Goal: Communication & Community: Answer question/provide support

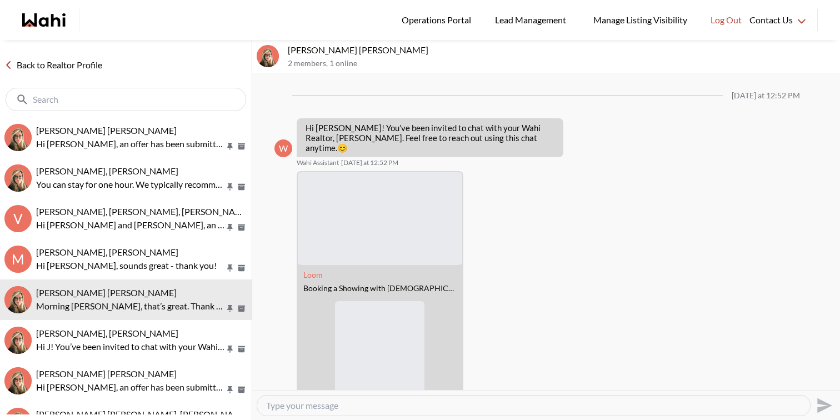
scroll to position [619, 0]
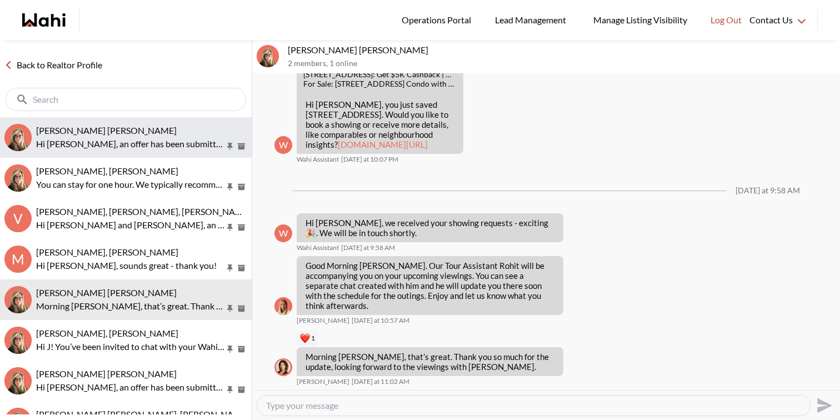
click at [137, 127] on div "Arek Klauza, Barbara" at bounding box center [141, 130] width 211 height 11
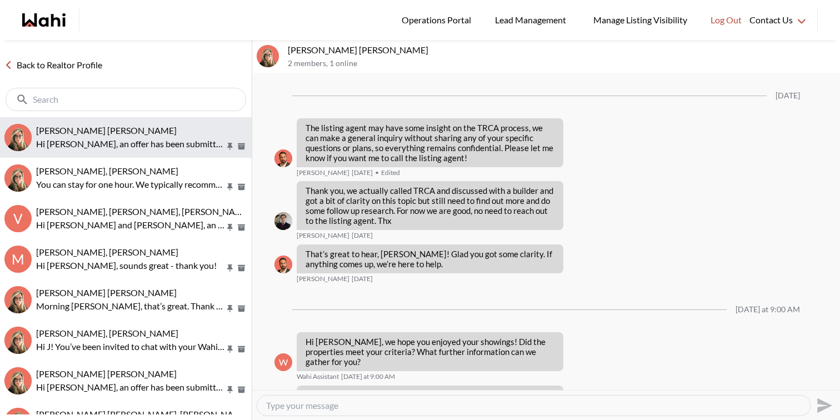
scroll to position [1396, 0]
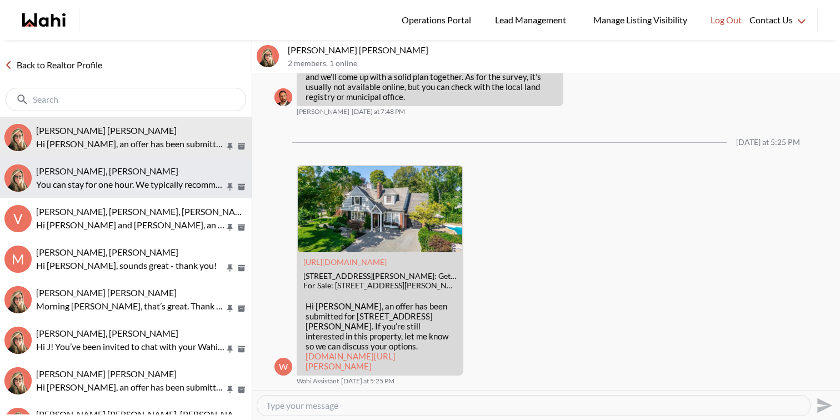
click at [141, 181] on p "You can stay for one hour. We typically recommend planning your visit for about…" at bounding box center [130, 184] width 189 height 13
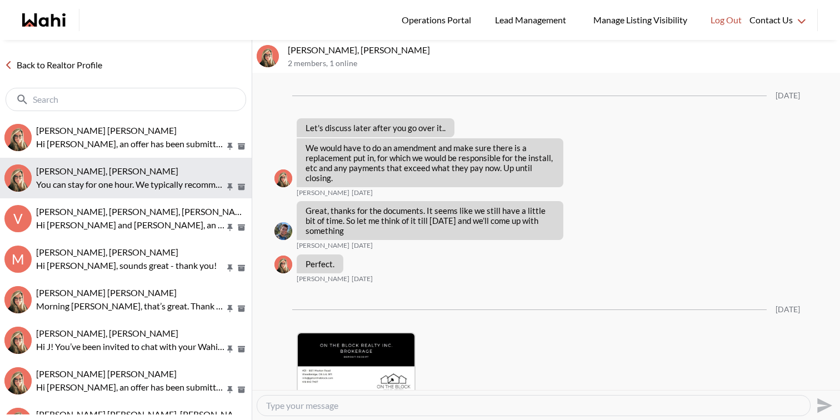
scroll to position [2207, 0]
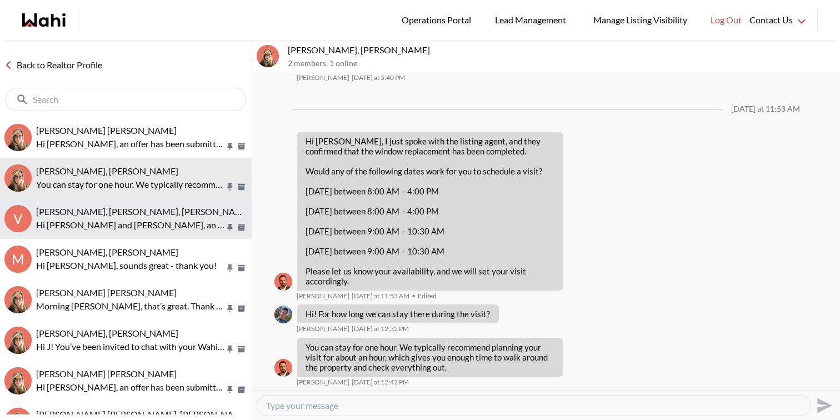
click at [139, 219] on p "Hi [PERSON_NAME] and [PERSON_NAME], an offer has been submitted for [STREET_ADD…" at bounding box center [130, 224] width 189 height 13
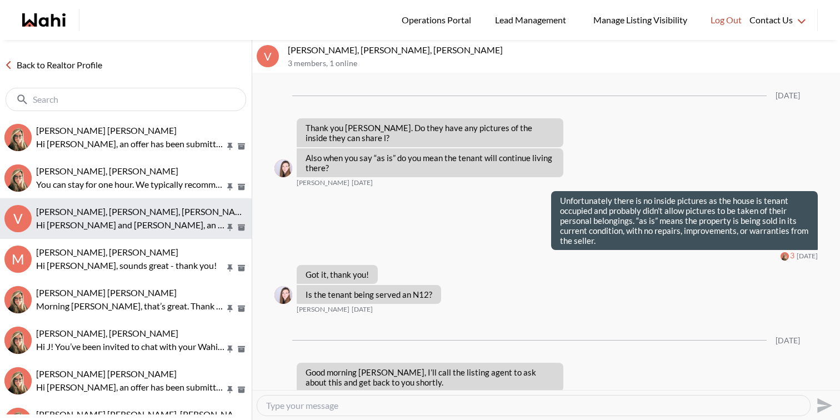
scroll to position [2076, 0]
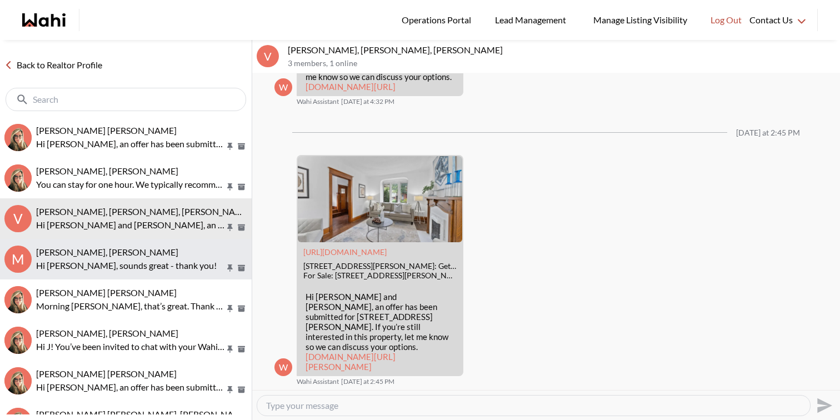
click at [166, 259] on p "Hi [PERSON_NAME], sounds great - thank you!" at bounding box center [130, 265] width 189 height 13
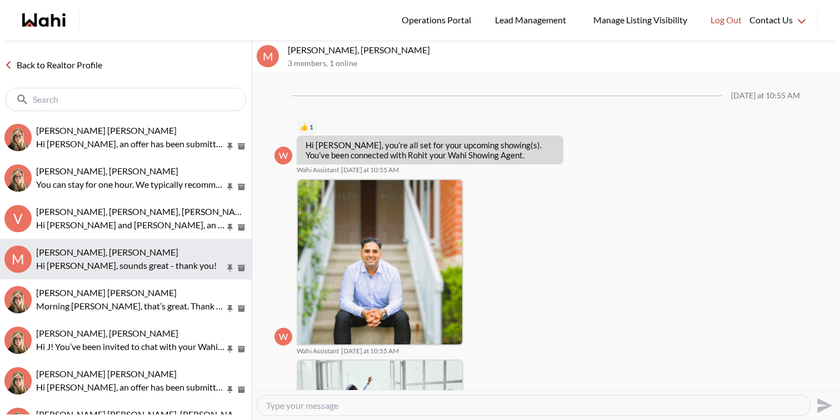
scroll to position [270, 0]
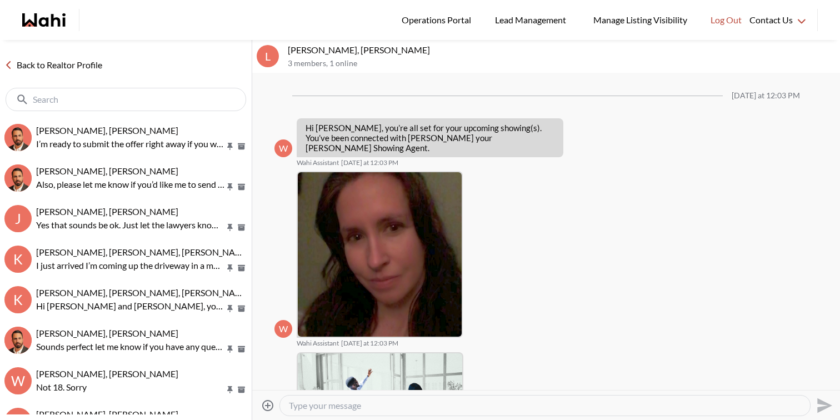
scroll to position [369, 0]
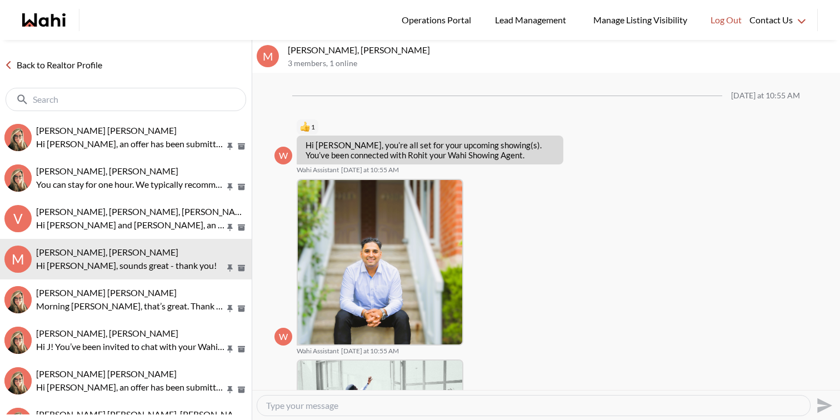
scroll to position [270, 0]
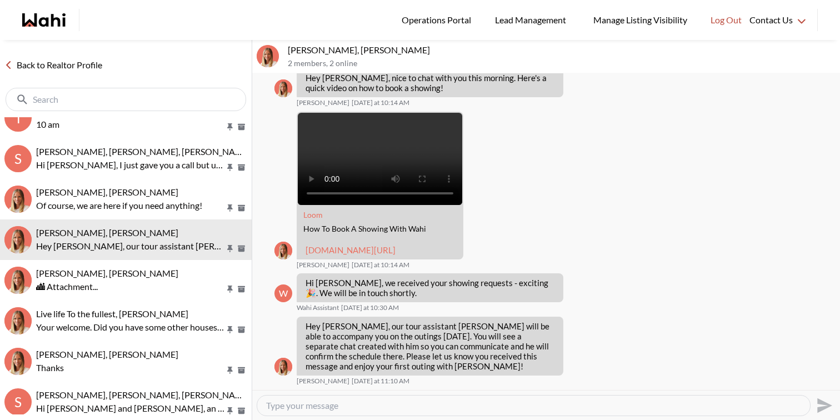
scroll to position [185, 0]
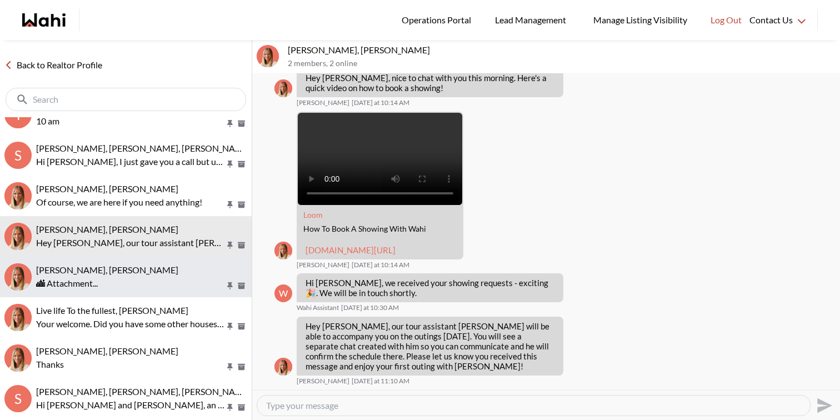
click at [134, 278] on div "🏙 Attachment..." at bounding box center [141, 283] width 211 height 13
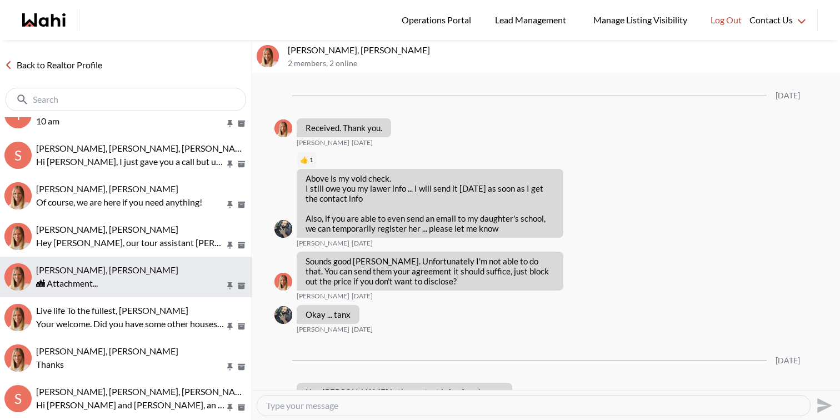
scroll to position [1209, 0]
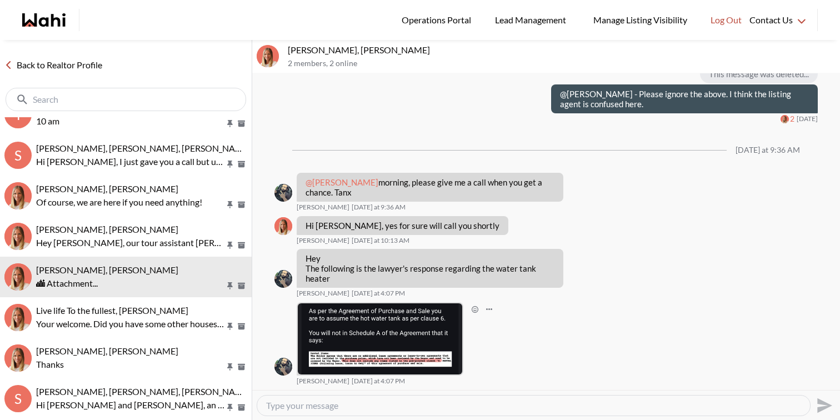
click at [372, 321] on img at bounding box center [380, 338] width 164 height 71
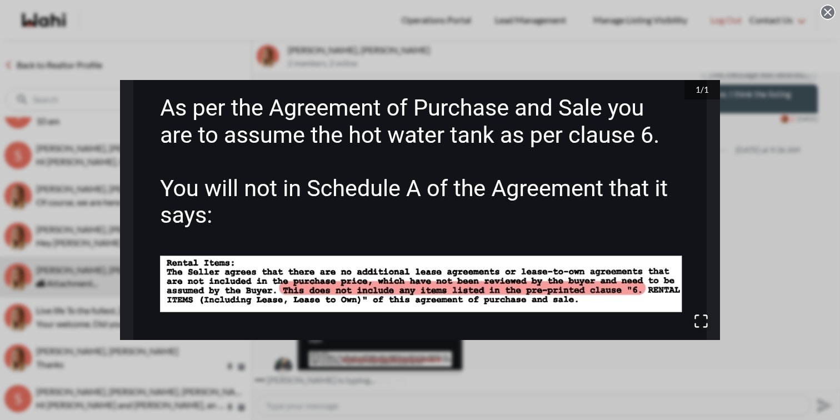
click at [207, 35] on div "1 / 1" at bounding box center [420, 210] width 840 height 420
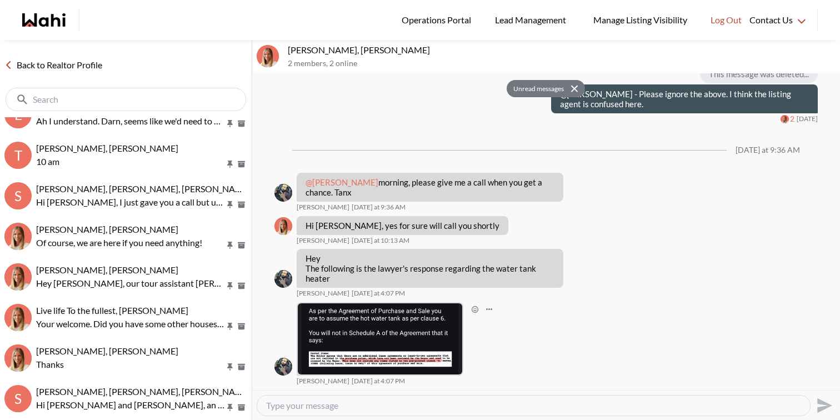
scroll to position [0, 0]
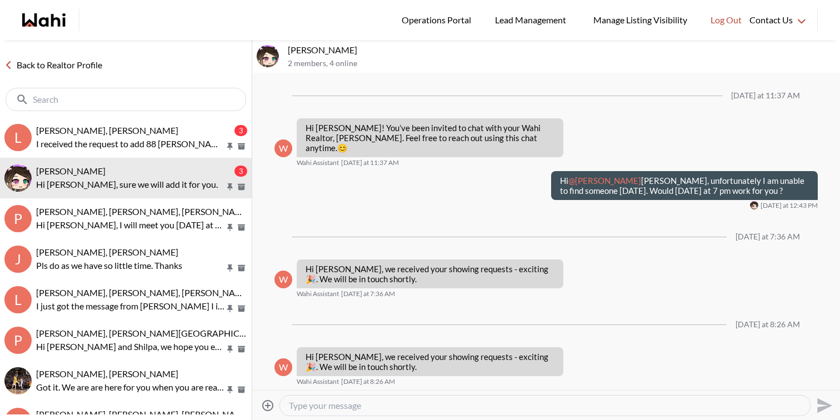
scroll to position [1891, 0]
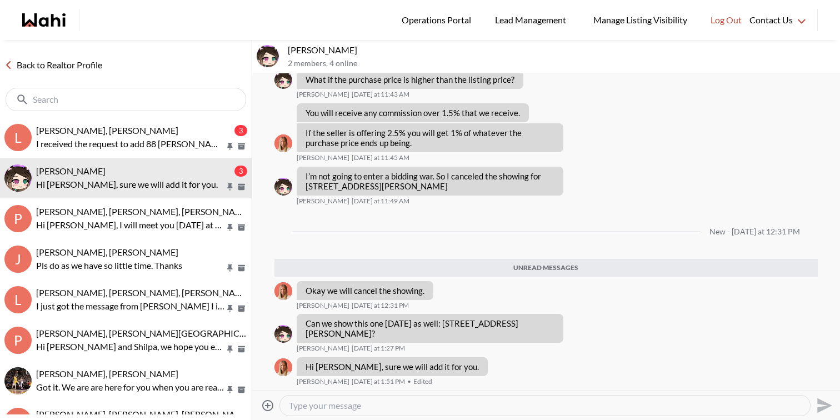
click at [148, 123] on button "l [PERSON_NAME], [PERSON_NAME] 3 I received the request to add 88 [PERSON_NAME]…" at bounding box center [126, 137] width 252 height 41
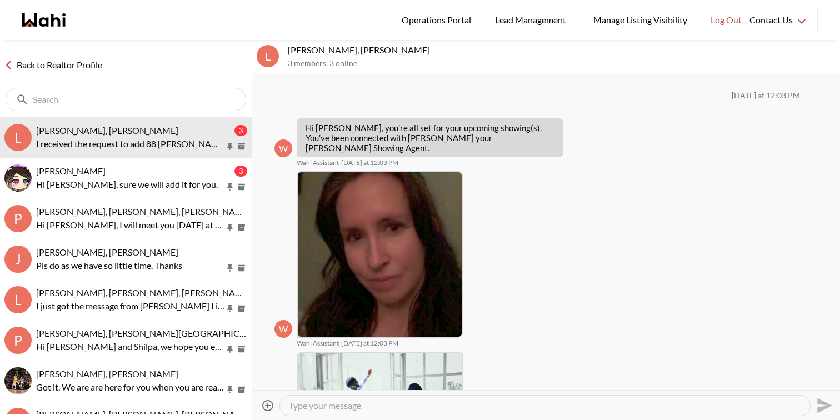
scroll to position [390, 0]
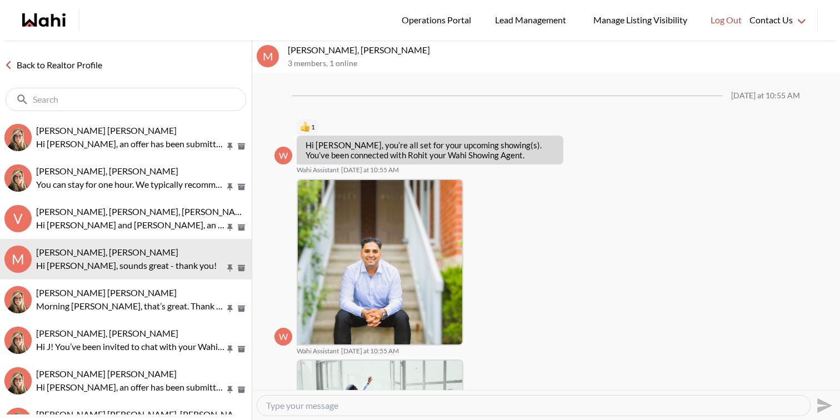
scroll to position [270, 0]
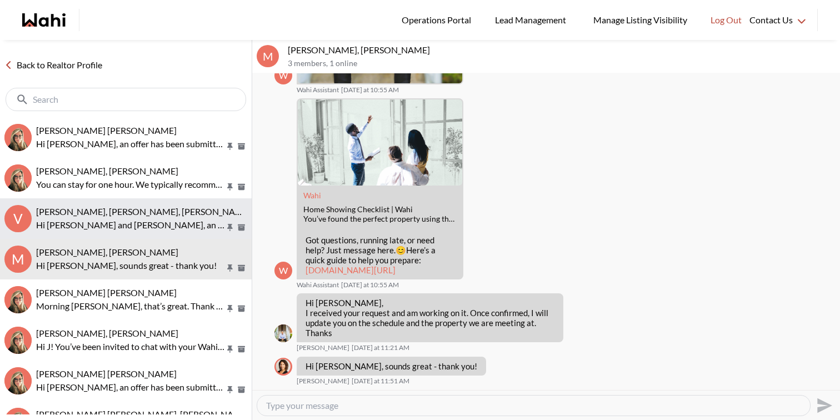
click at [155, 213] on span "[PERSON_NAME], [PERSON_NAME], [PERSON_NAME]" at bounding box center [143, 211] width 215 height 11
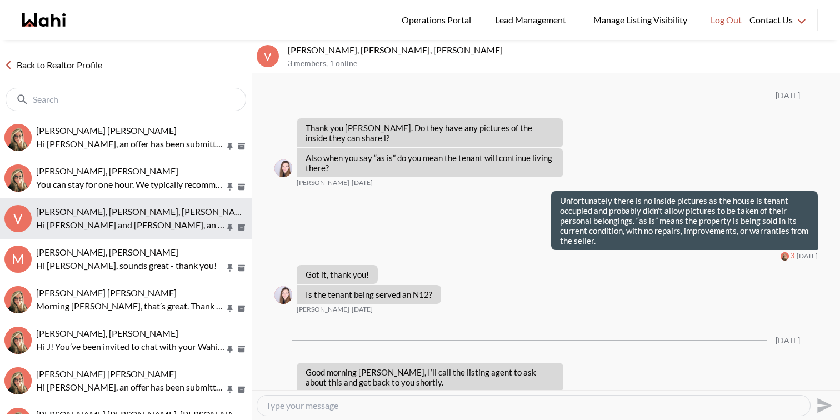
scroll to position [2076, 0]
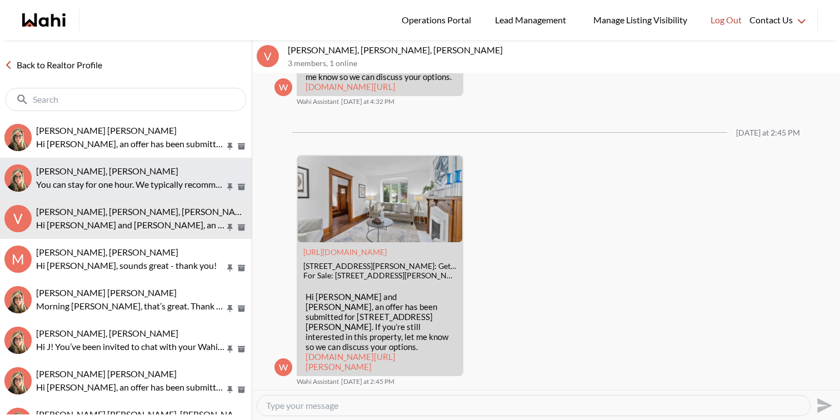
click at [164, 182] on p "You can stay for one hour. We typically recommend planning your visit for about…" at bounding box center [130, 184] width 189 height 13
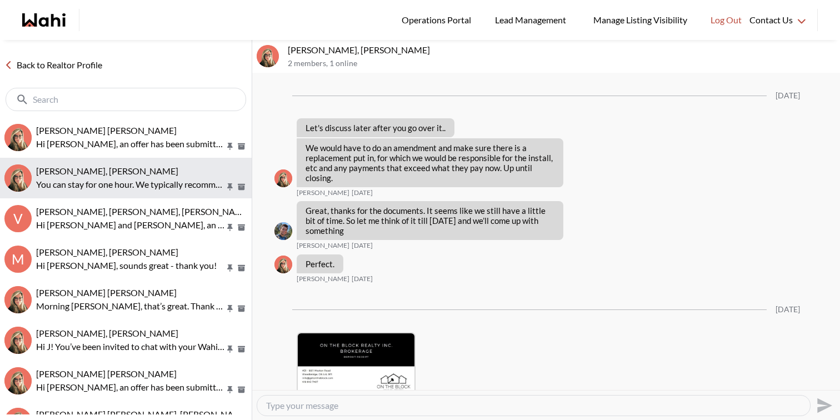
scroll to position [2207, 0]
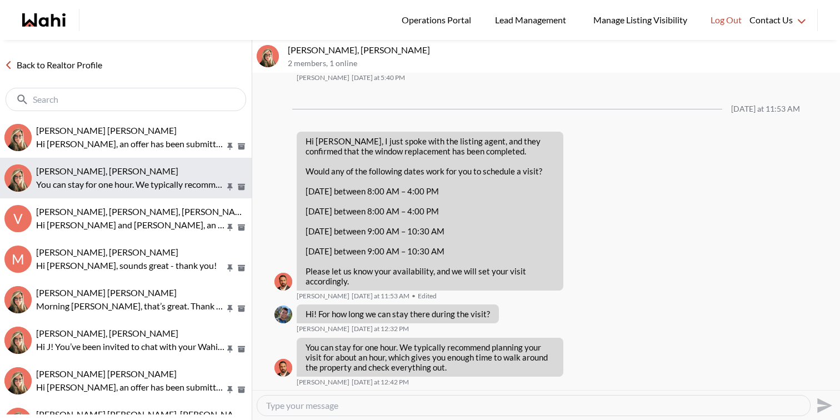
click at [173, 158] on button "Volodymyr Vozniak, Barb You can stay for one hour. We typically recommend plann…" at bounding box center [126, 178] width 252 height 41
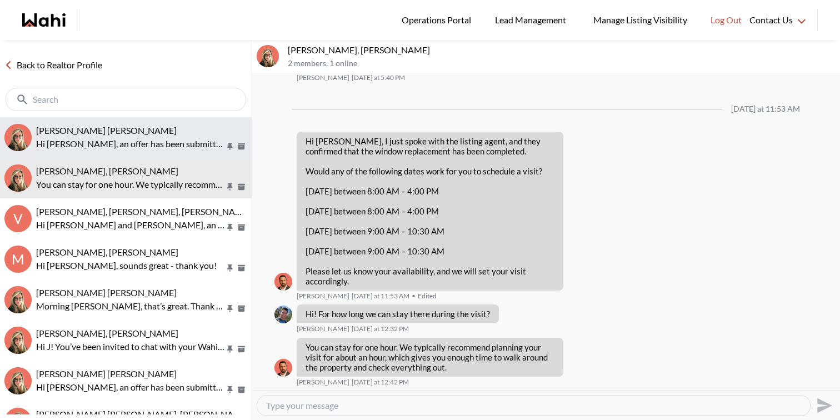
click at [176, 143] on p "Hi [PERSON_NAME], an offer has been submitted for [STREET_ADDRESS][PERSON_NAME]…" at bounding box center [130, 143] width 189 height 13
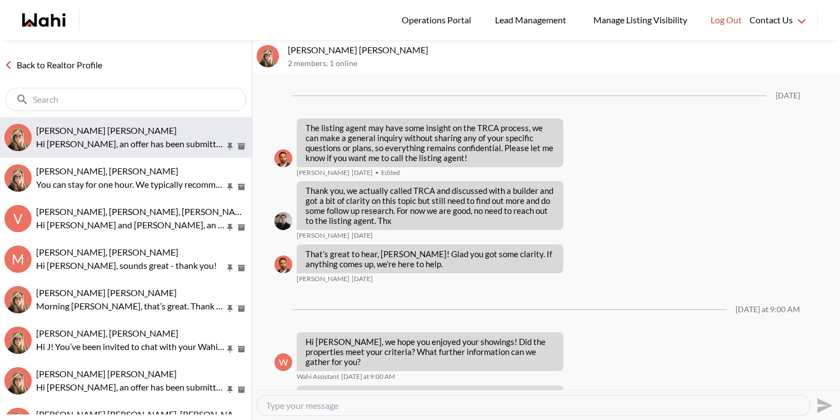
scroll to position [1396, 0]
